Goal: Unclear

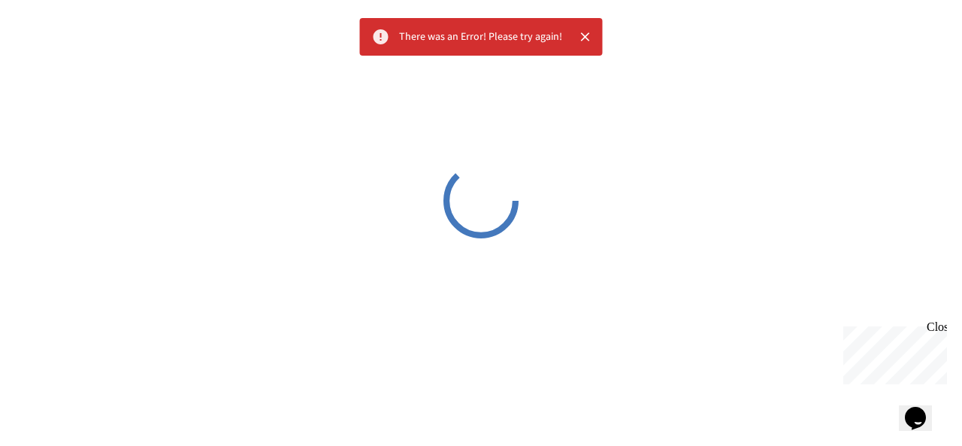
click at [938, 325] on div "Close" at bounding box center [935, 329] width 19 height 19
